Goal: Transaction & Acquisition: Download file/media

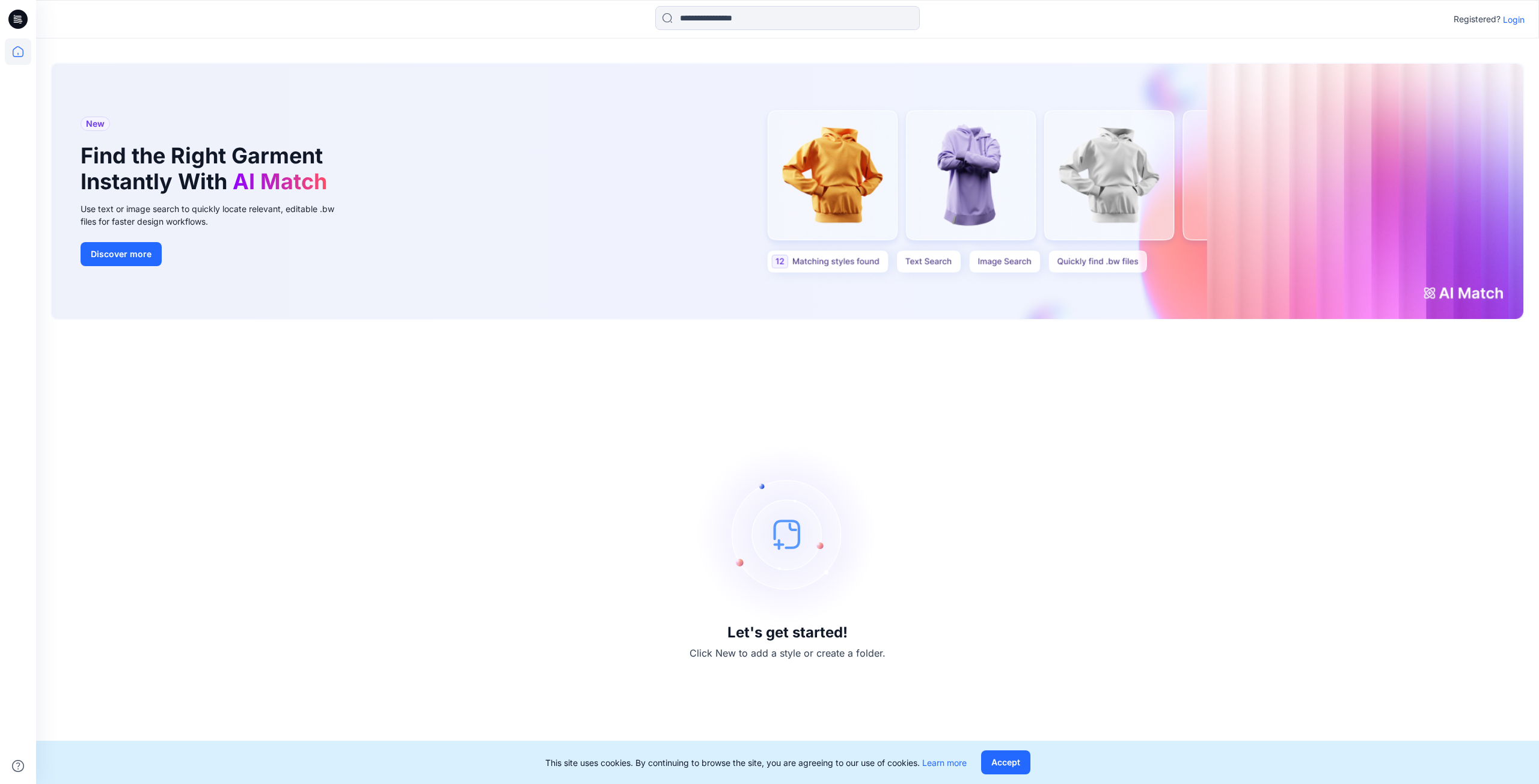
click at [1514, 17] on p "Login" at bounding box center [1513, 19] width 21 height 13
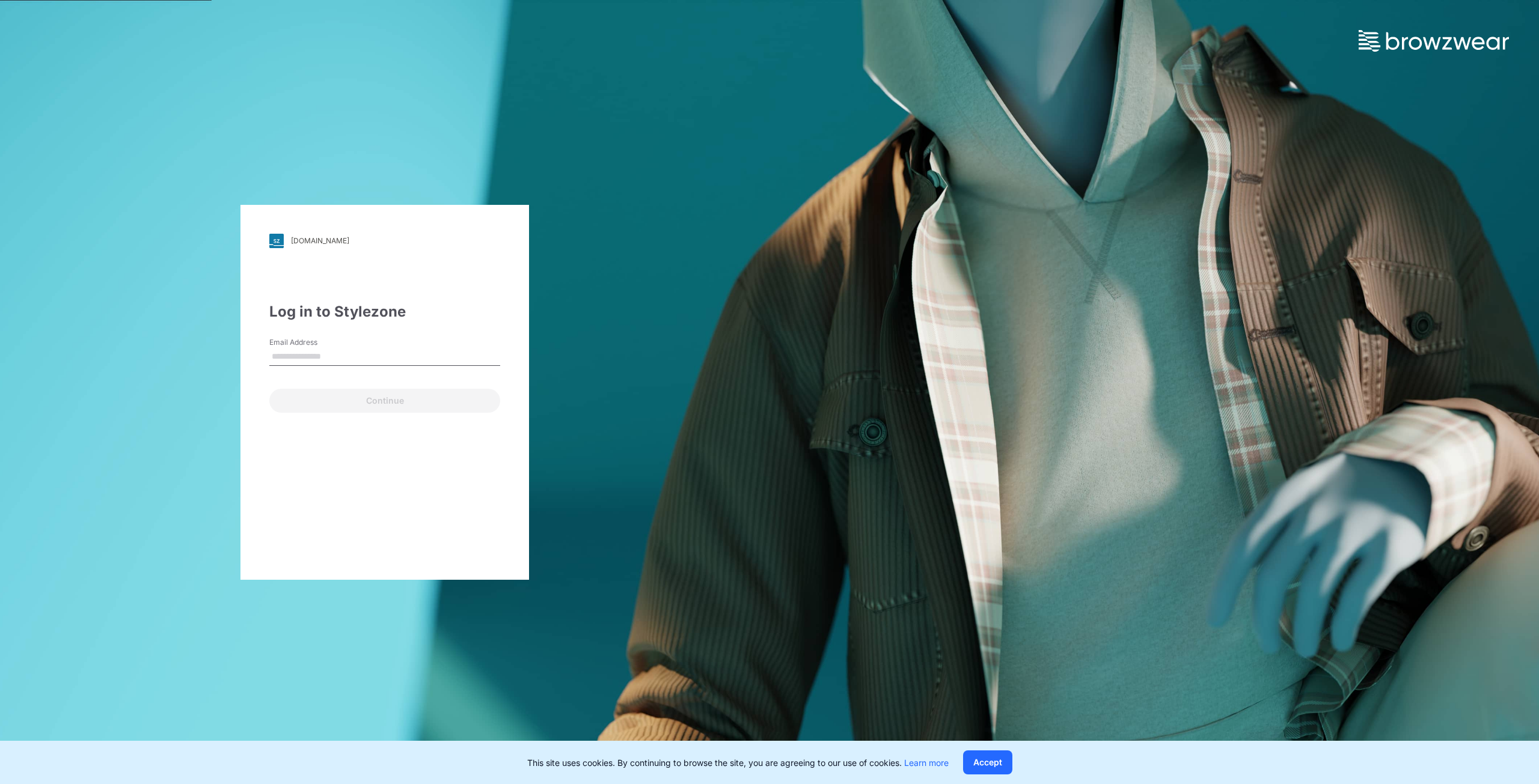
type input "**********"
click at [390, 400] on button "Continue" at bounding box center [385, 400] width 231 height 24
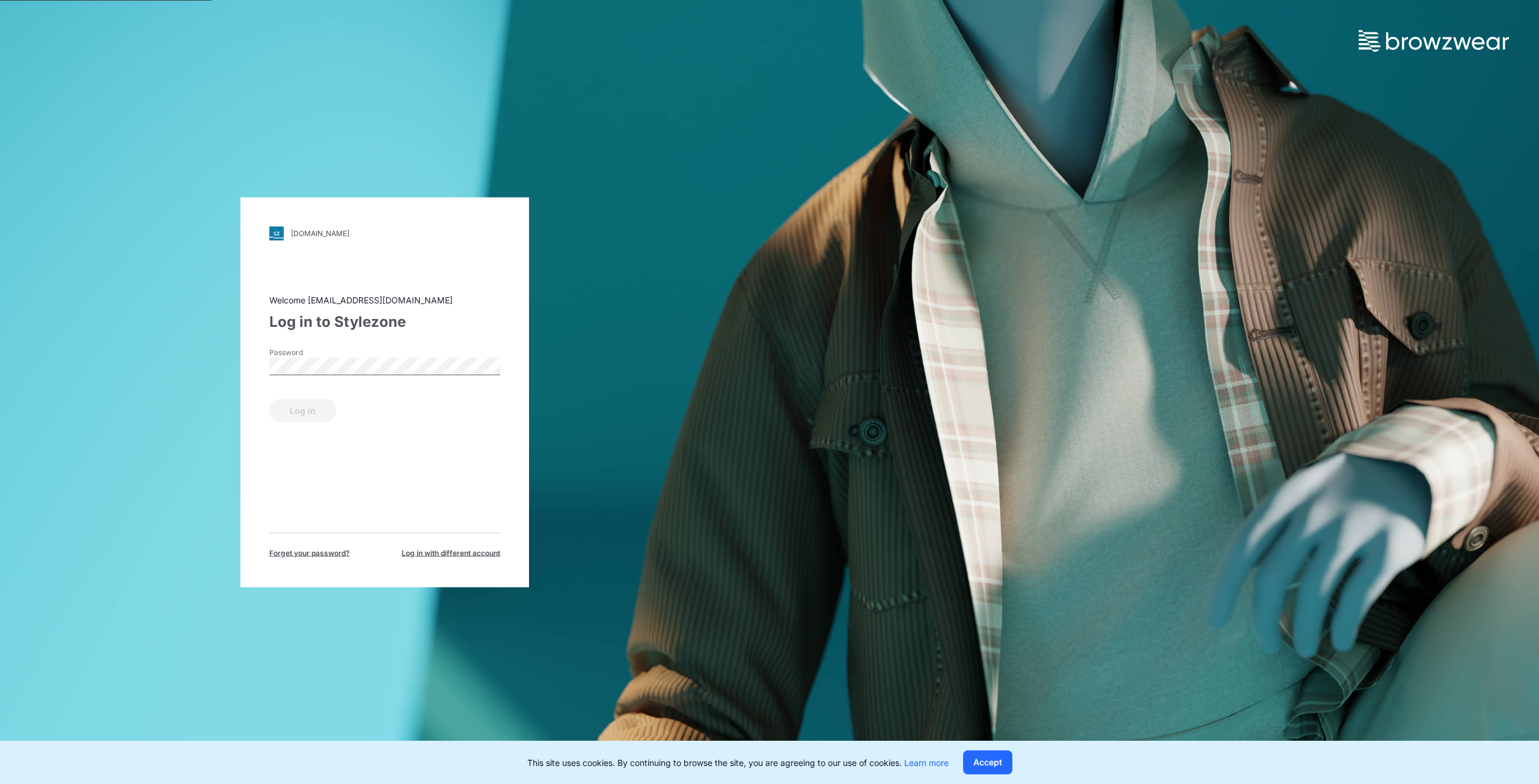
click at [376, 378] on div "Password" at bounding box center [385, 364] width 231 height 36
click at [333, 403] on div "Log in" at bounding box center [385, 407] width 231 height 29
click at [322, 403] on button "Log in" at bounding box center [302, 409] width 67 height 24
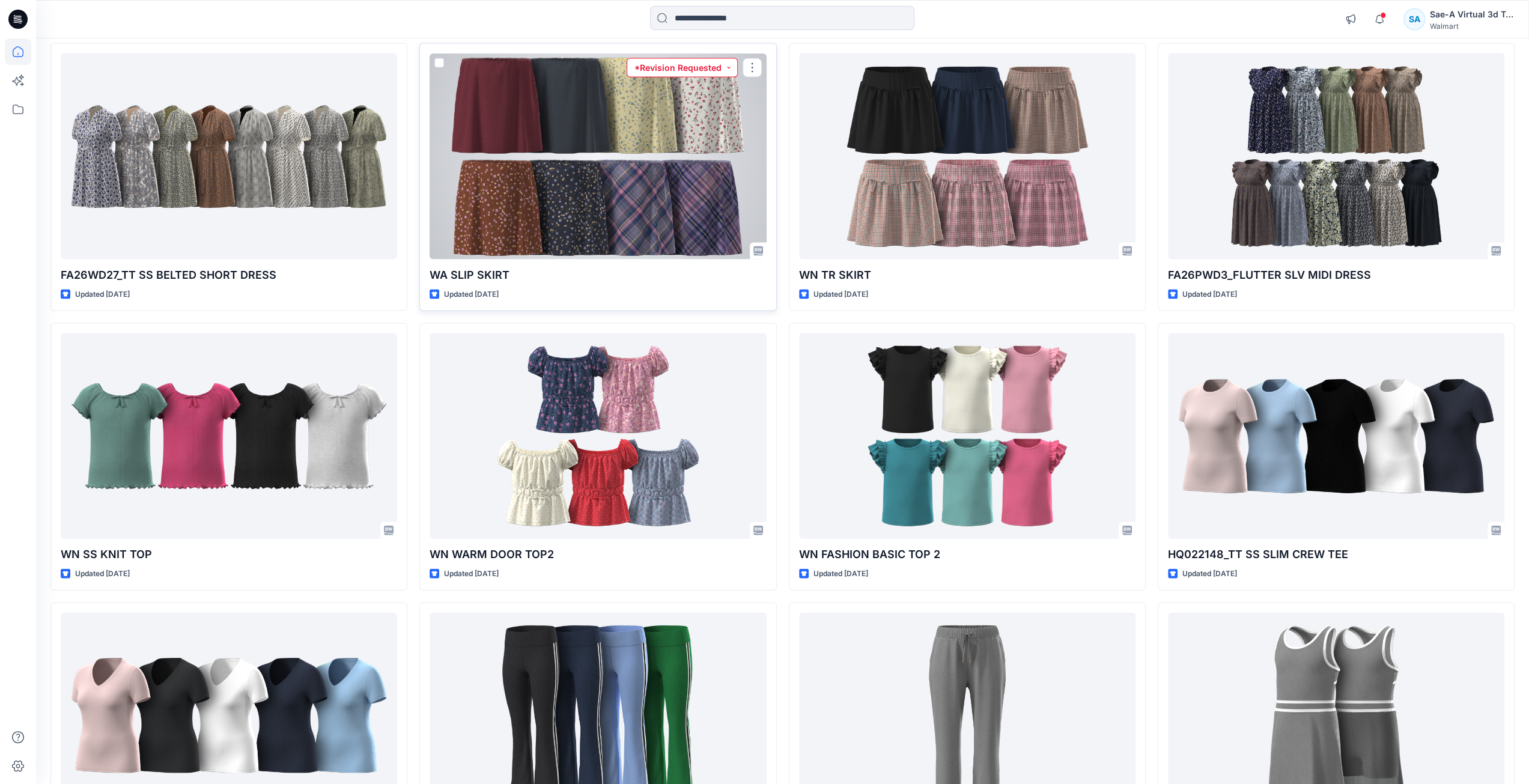
scroll to position [2364, 0]
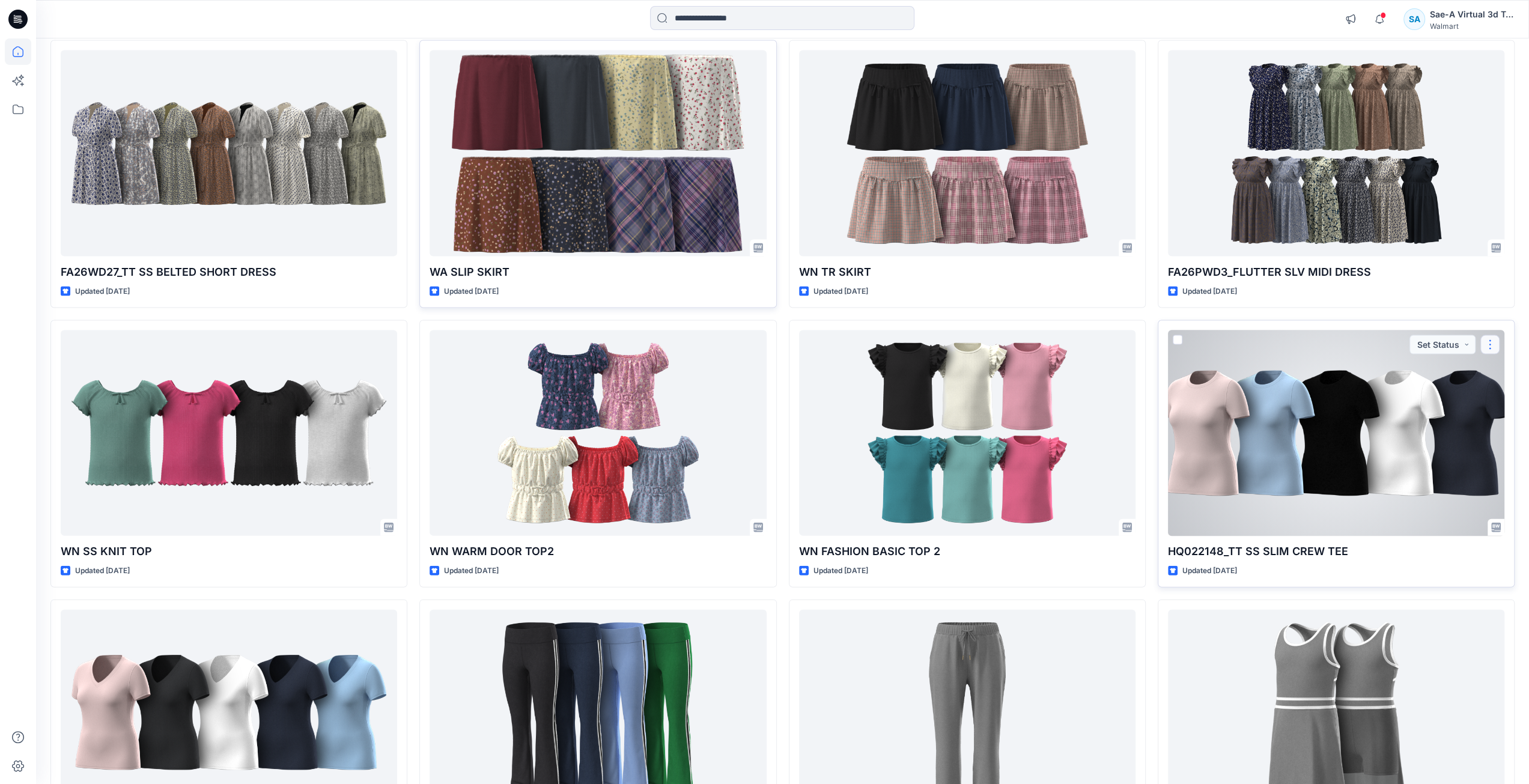
click at [1495, 336] on button "button" at bounding box center [1490, 345] width 19 height 19
click at [1308, 429] on div at bounding box center [1336, 433] width 336 height 206
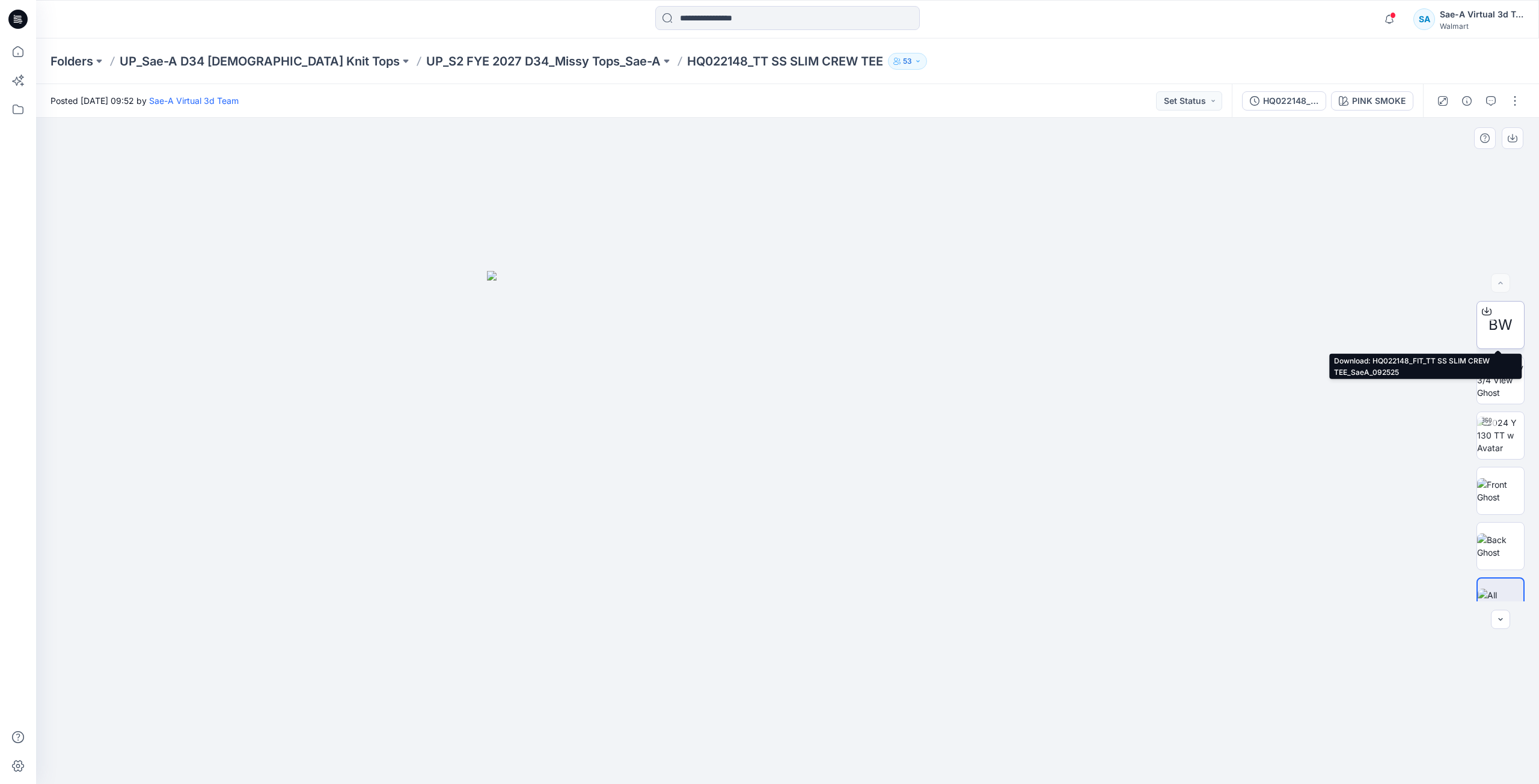
click at [1485, 307] on icon at bounding box center [1486, 311] width 10 height 10
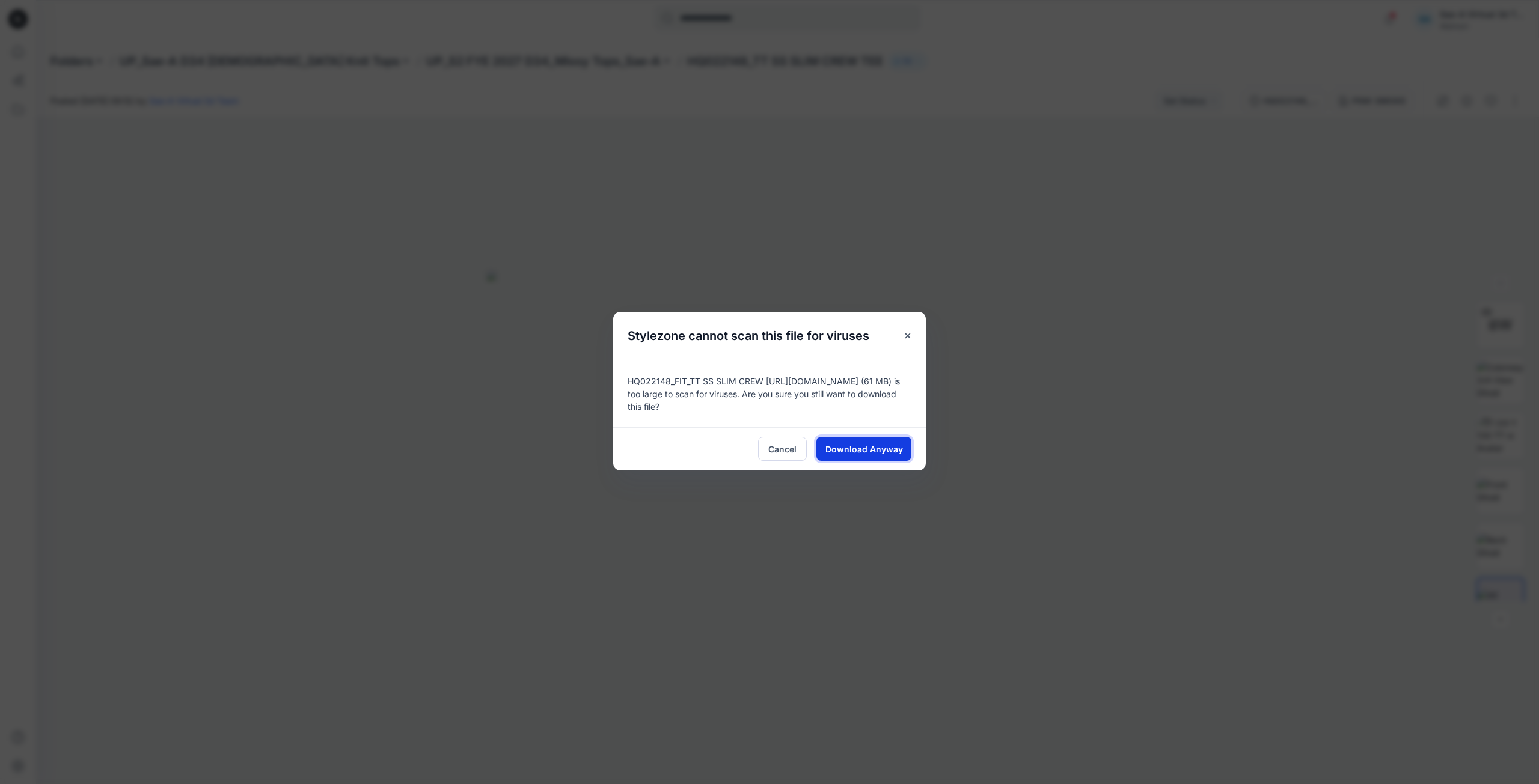
click at [885, 456] on button "Download Anyway" at bounding box center [864, 448] width 95 height 24
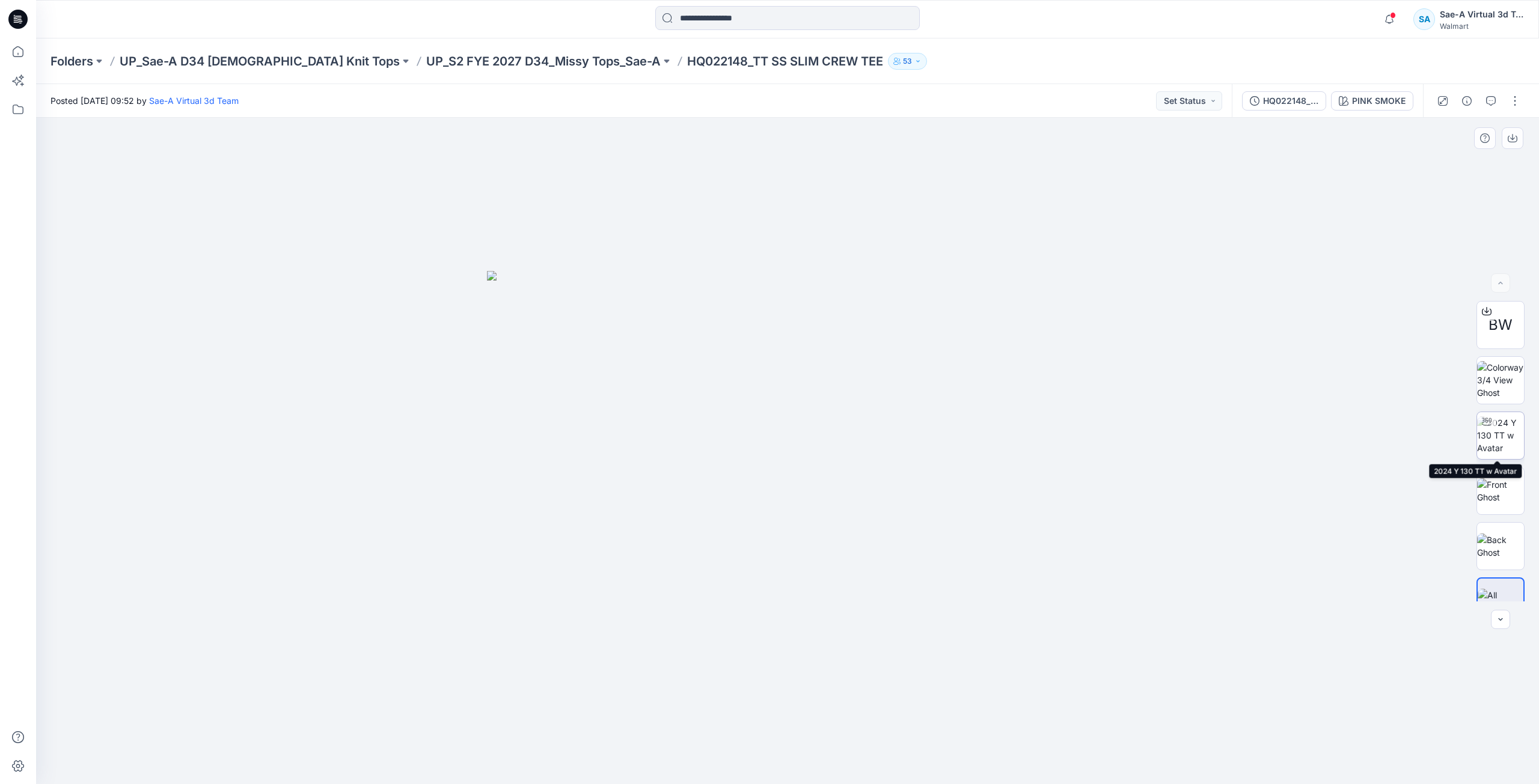
click at [1502, 427] on img at bounding box center [1499, 434] width 47 height 38
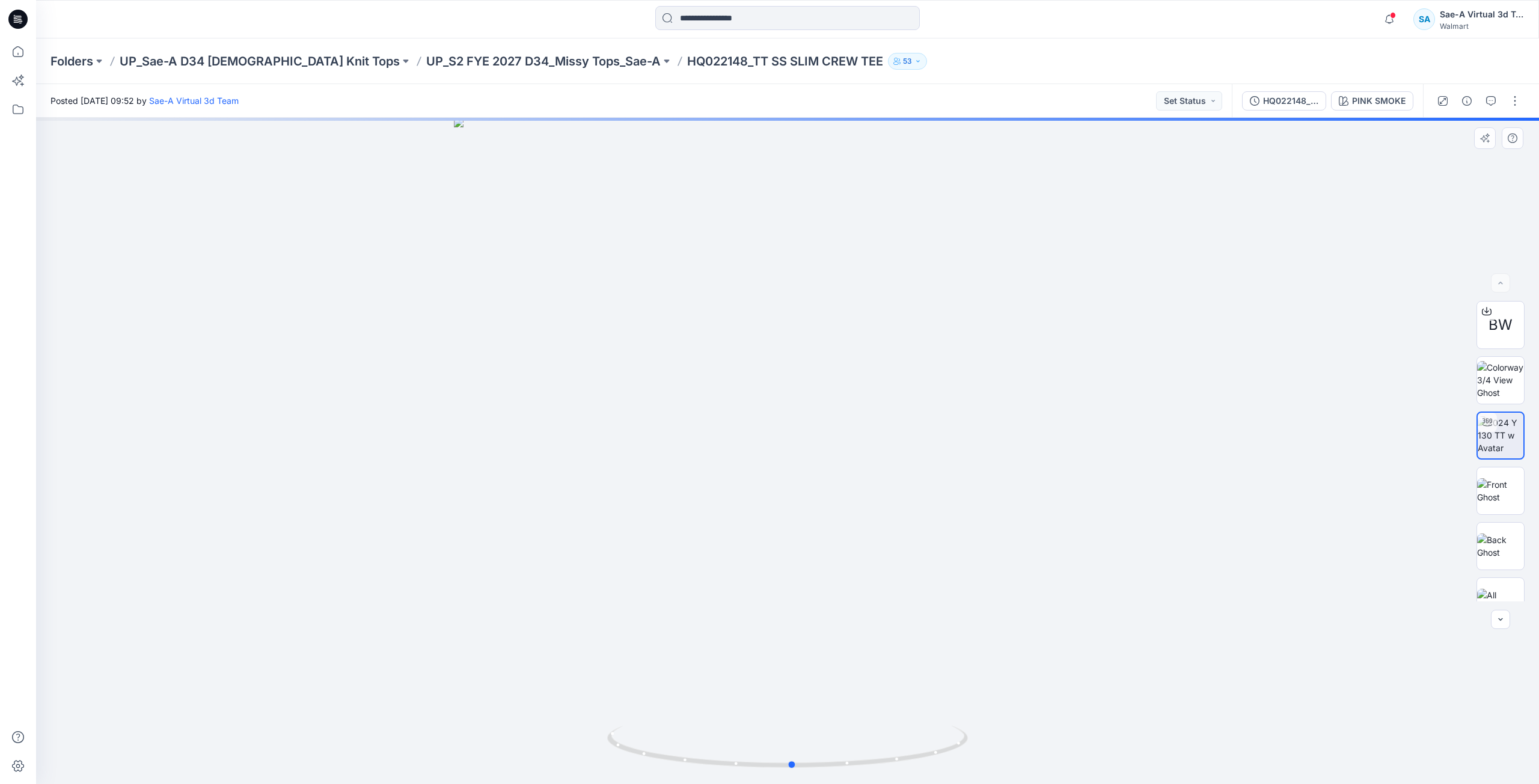
drag, startPoint x: 944, startPoint y: 732, endPoint x: 984, endPoint y: 641, distance: 99.4
click at [954, 704] on div at bounding box center [786, 451] width 1502 height 666
